Goal: Task Accomplishment & Management: Use online tool/utility

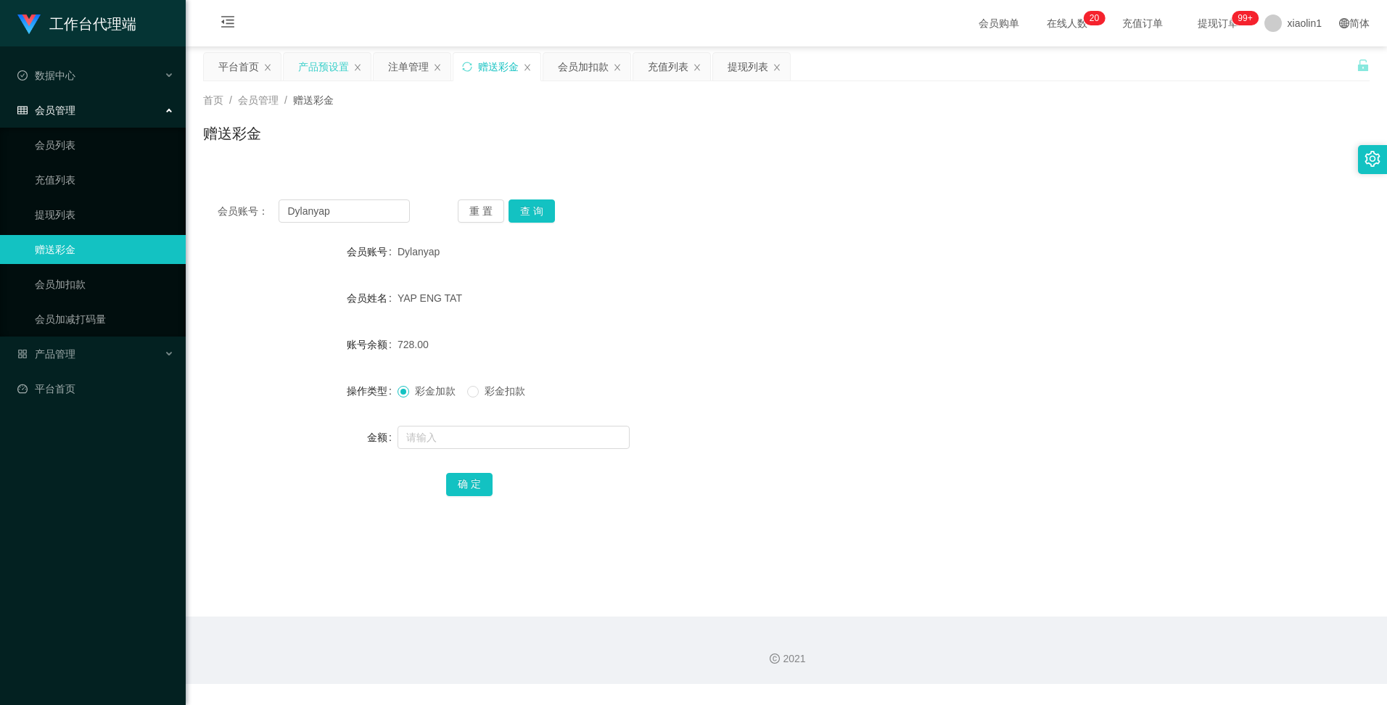
click at [311, 61] on div "产品预设置" at bounding box center [323, 67] width 51 height 28
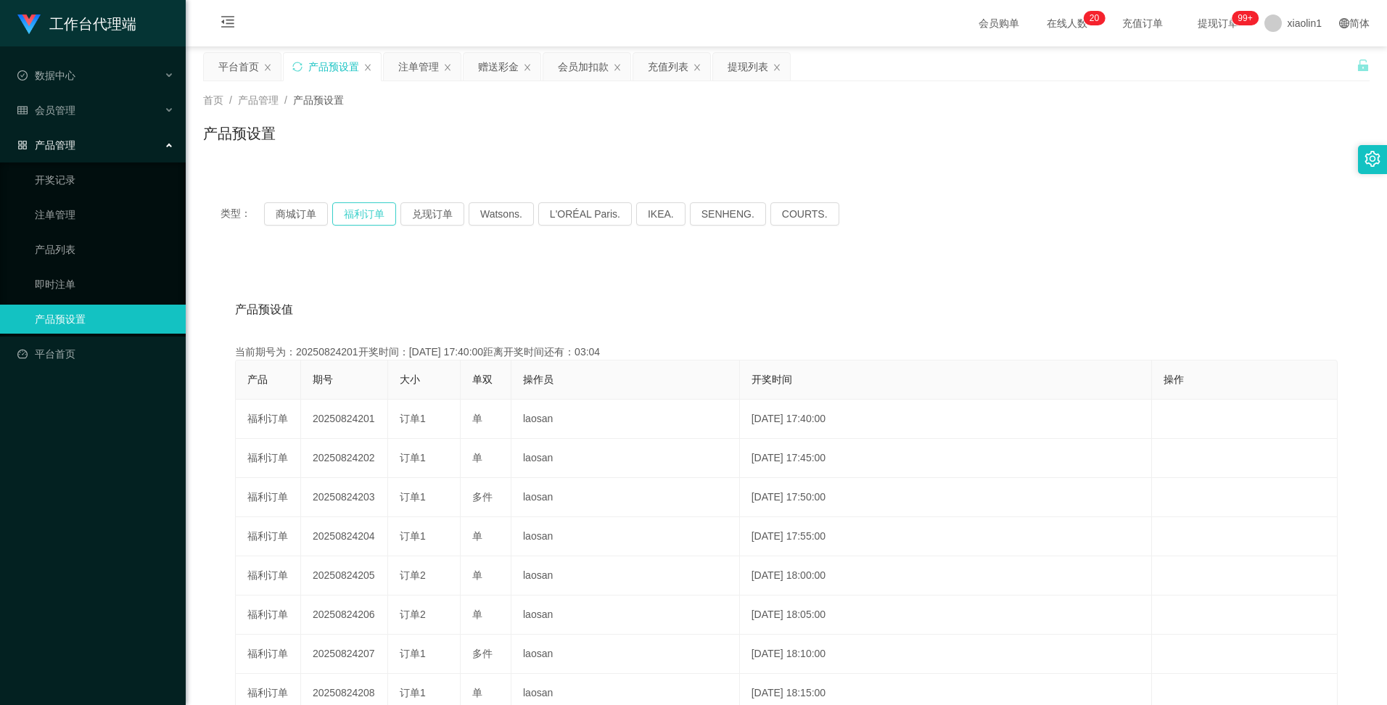
click at [363, 218] on button "福利订单" at bounding box center [364, 213] width 64 height 23
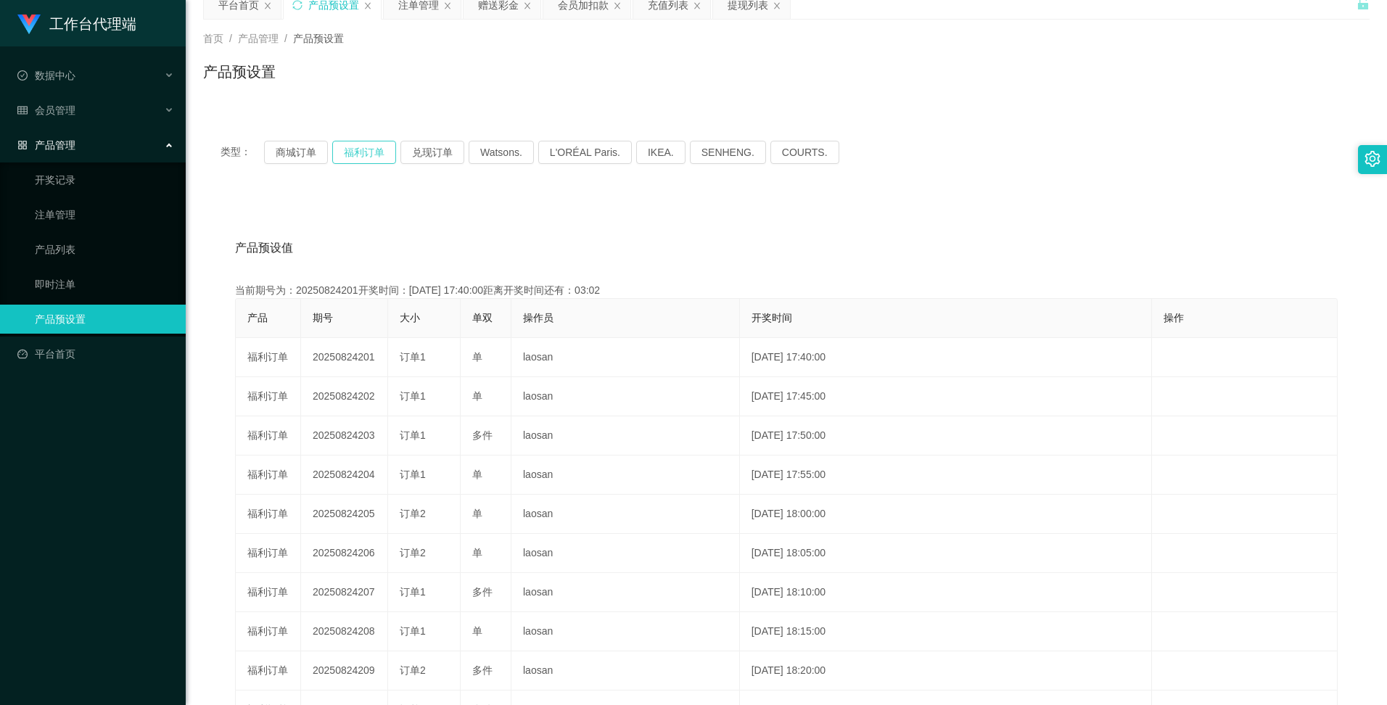
scroll to position [145, 0]
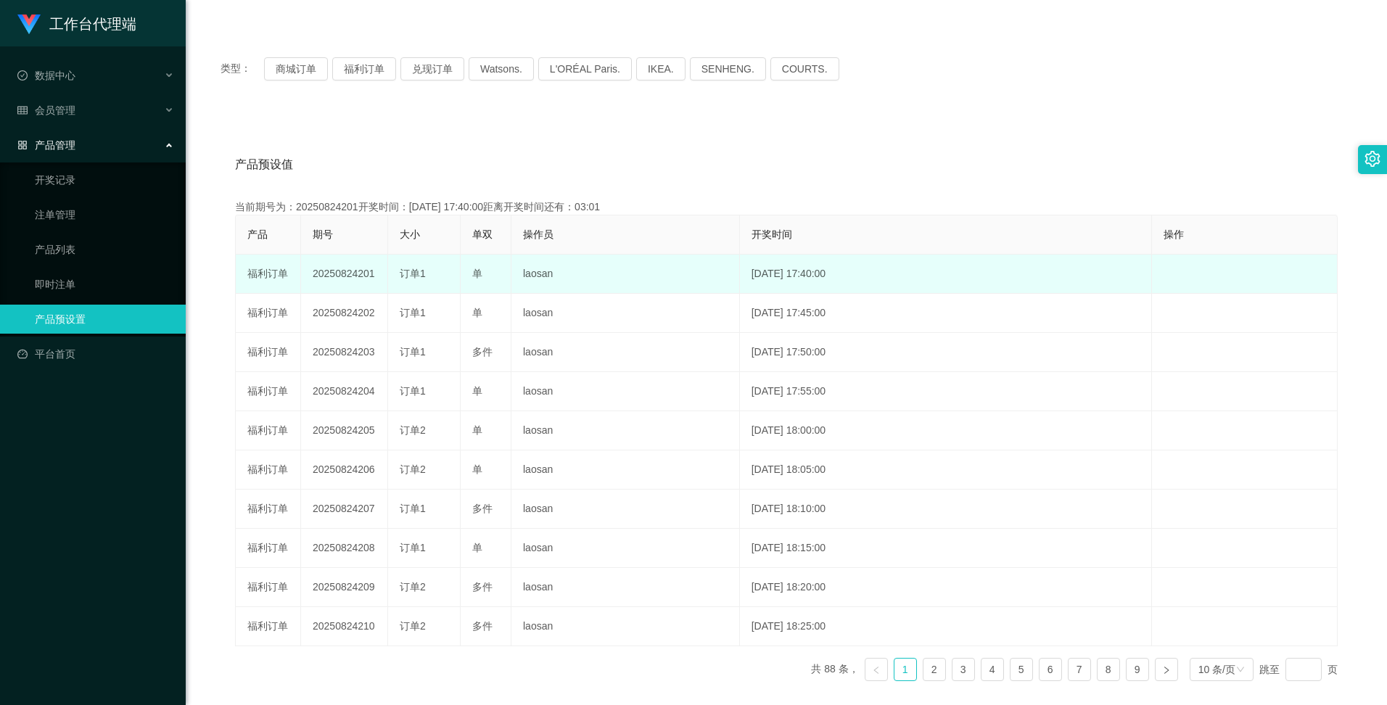
click at [336, 276] on td "20250824201" at bounding box center [344, 274] width 87 height 39
copy td "20250824201"
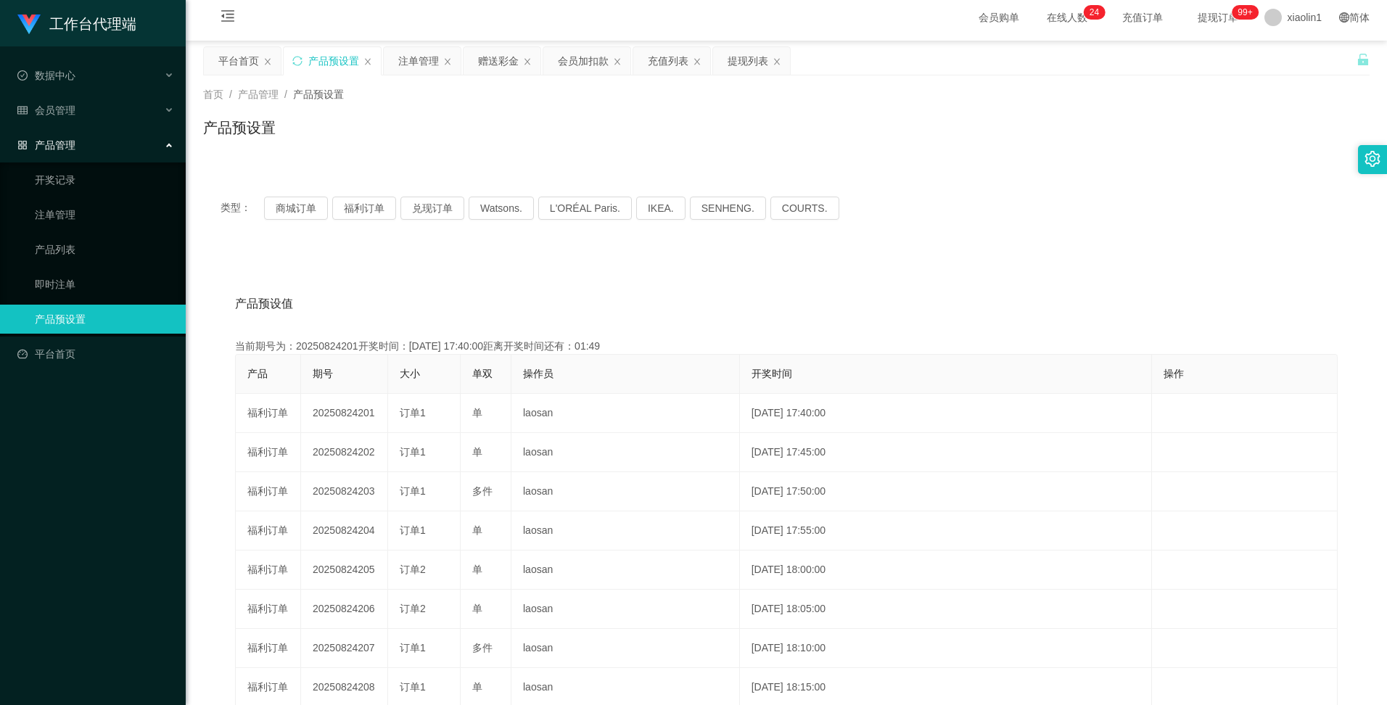
scroll to position [0, 0]
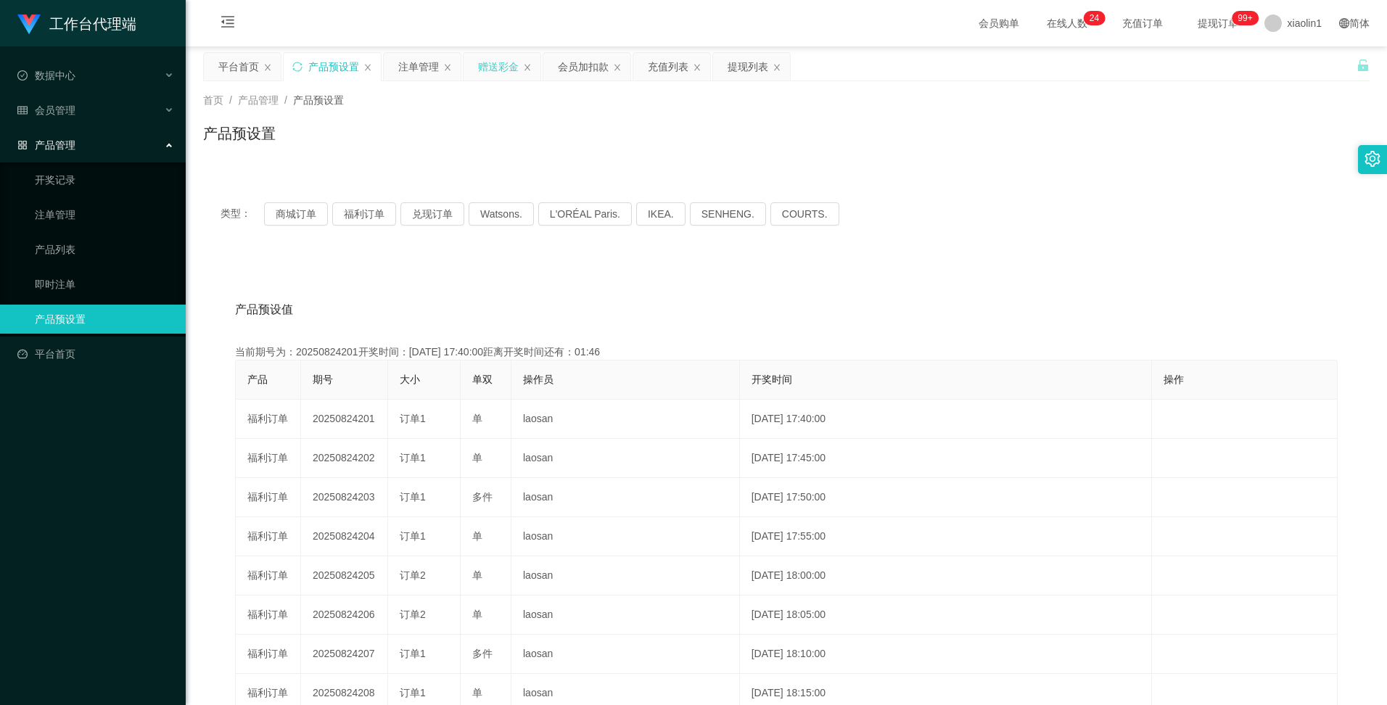
click at [508, 67] on div "赠送彩金" at bounding box center [498, 67] width 41 height 28
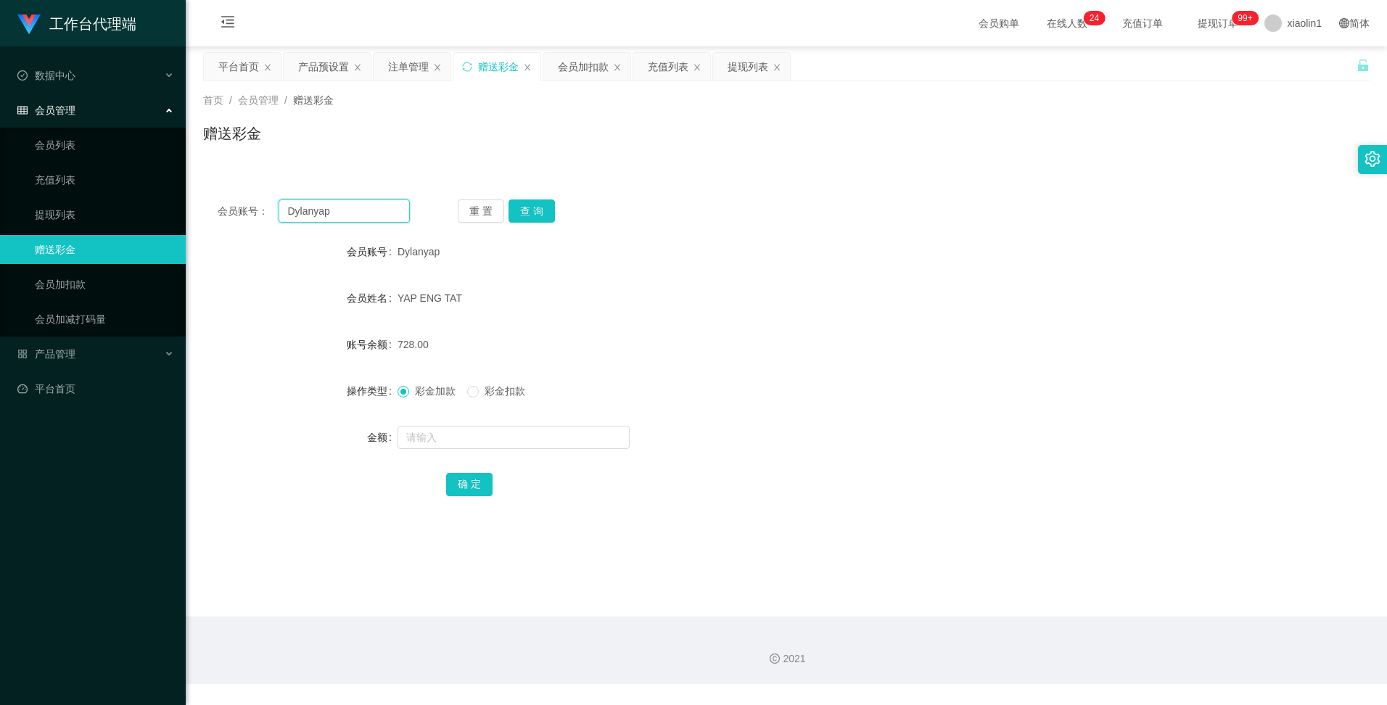
drag, startPoint x: 343, startPoint y: 202, endPoint x: 280, endPoint y: 210, distance: 63.5
click at [280, 210] on input "Dylanyap" at bounding box center [344, 211] width 131 height 23
paste input "0174706283"
type input "0174706283"
click at [522, 213] on button "查 询" at bounding box center [532, 211] width 46 height 23
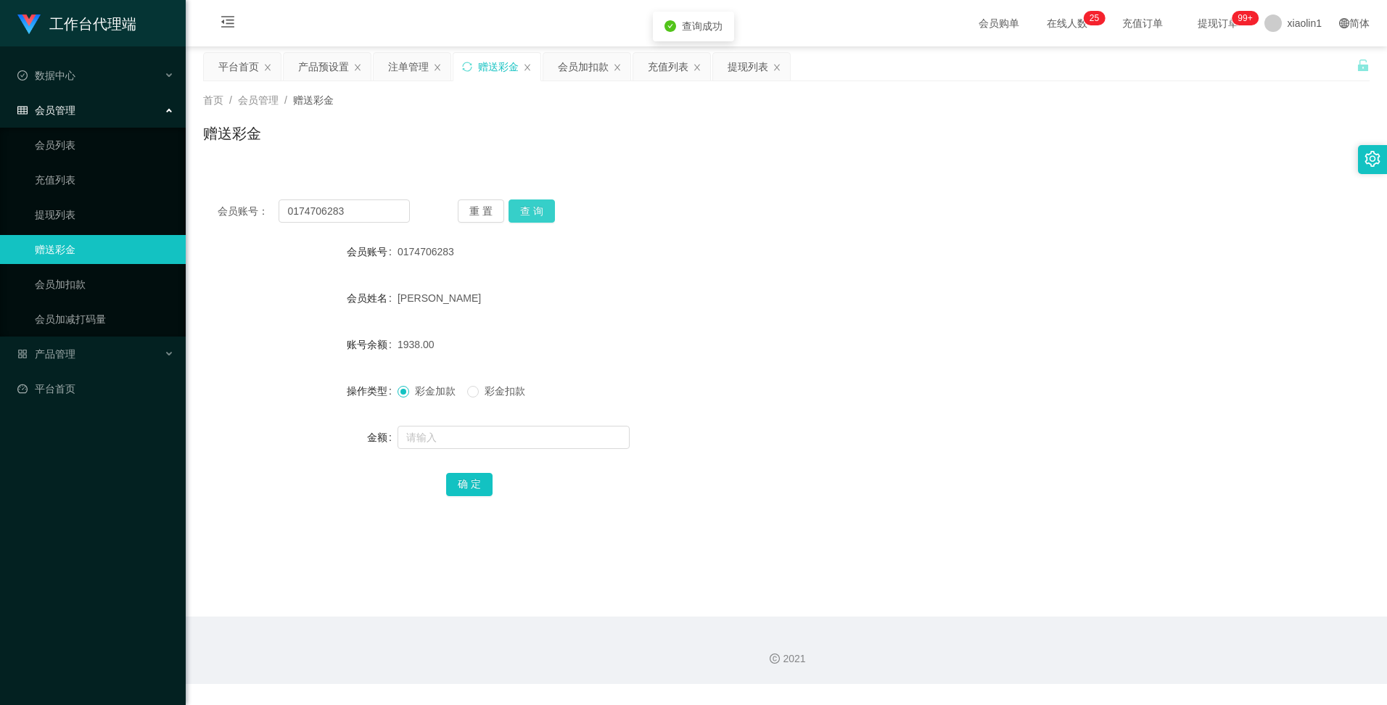
click at [522, 213] on button "查 询" at bounding box center [532, 211] width 46 height 23
click at [339, 71] on div "产品预设置" at bounding box center [323, 67] width 51 height 28
